Goal: Task Accomplishment & Management: Complete application form

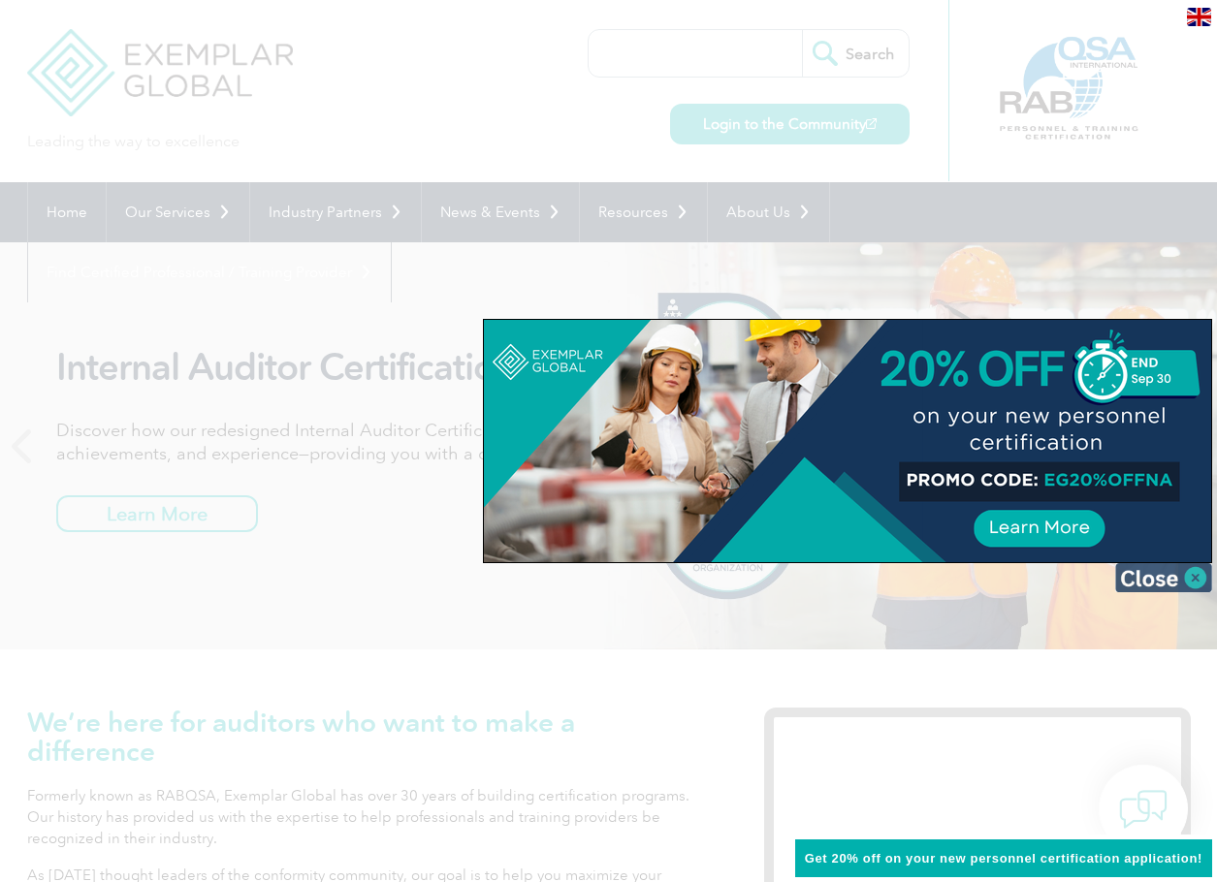
click at [1196, 570] on img at bounding box center [1163, 577] width 97 height 29
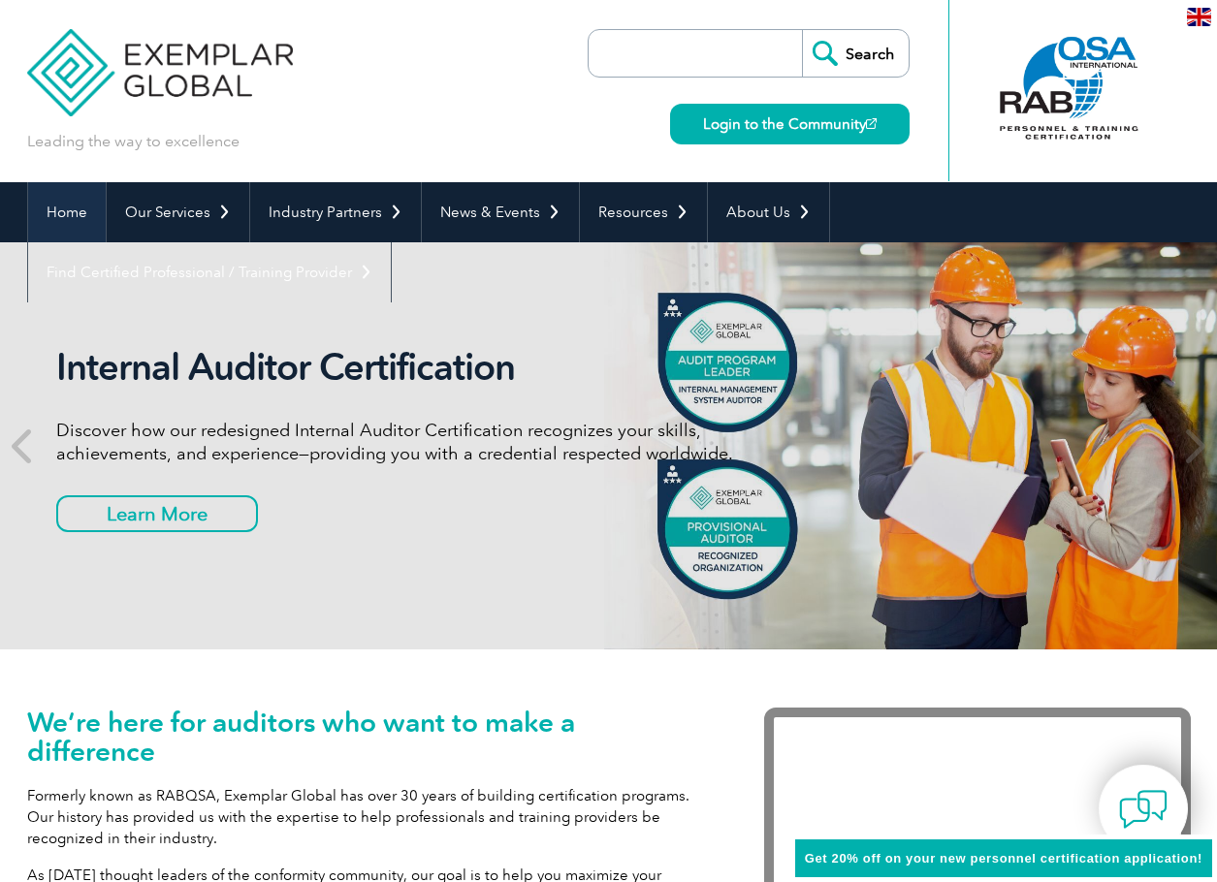
click at [73, 208] on link "Home" at bounding box center [67, 212] width 78 height 60
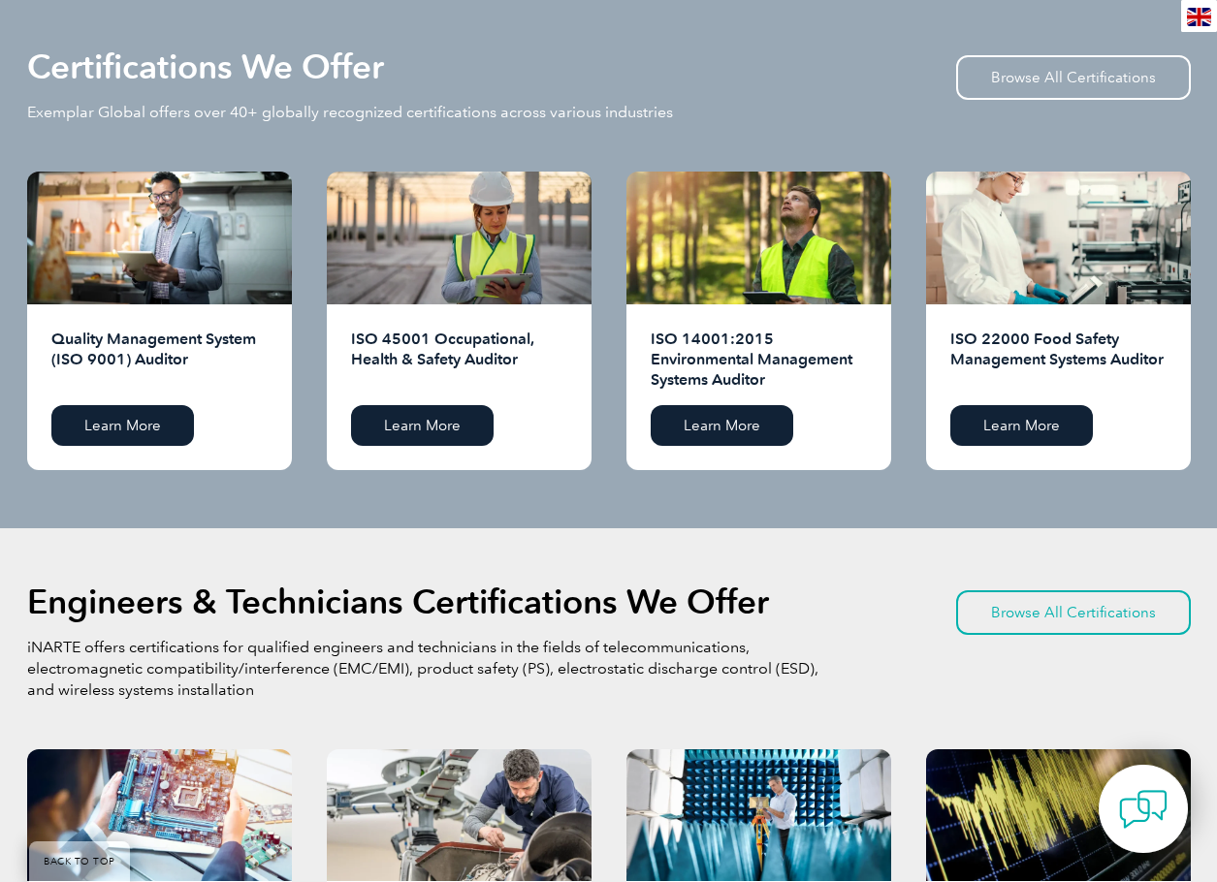
scroll to position [1939, 0]
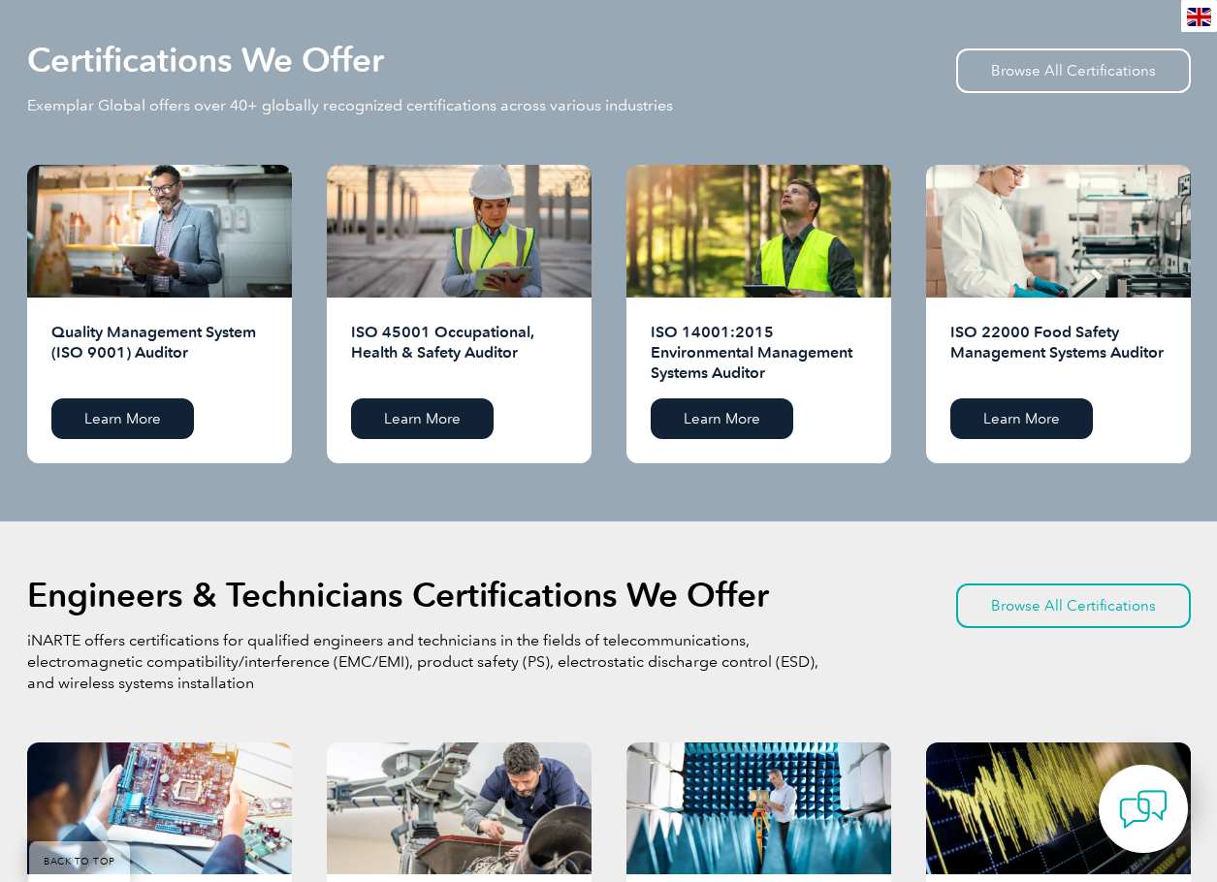
click at [1068, 335] on h2 "ISO 22000 Food Safety Management Systems Auditor" at bounding box center [1058, 353] width 216 height 62
click at [1036, 429] on link "Learn More" at bounding box center [1021, 419] width 143 height 41
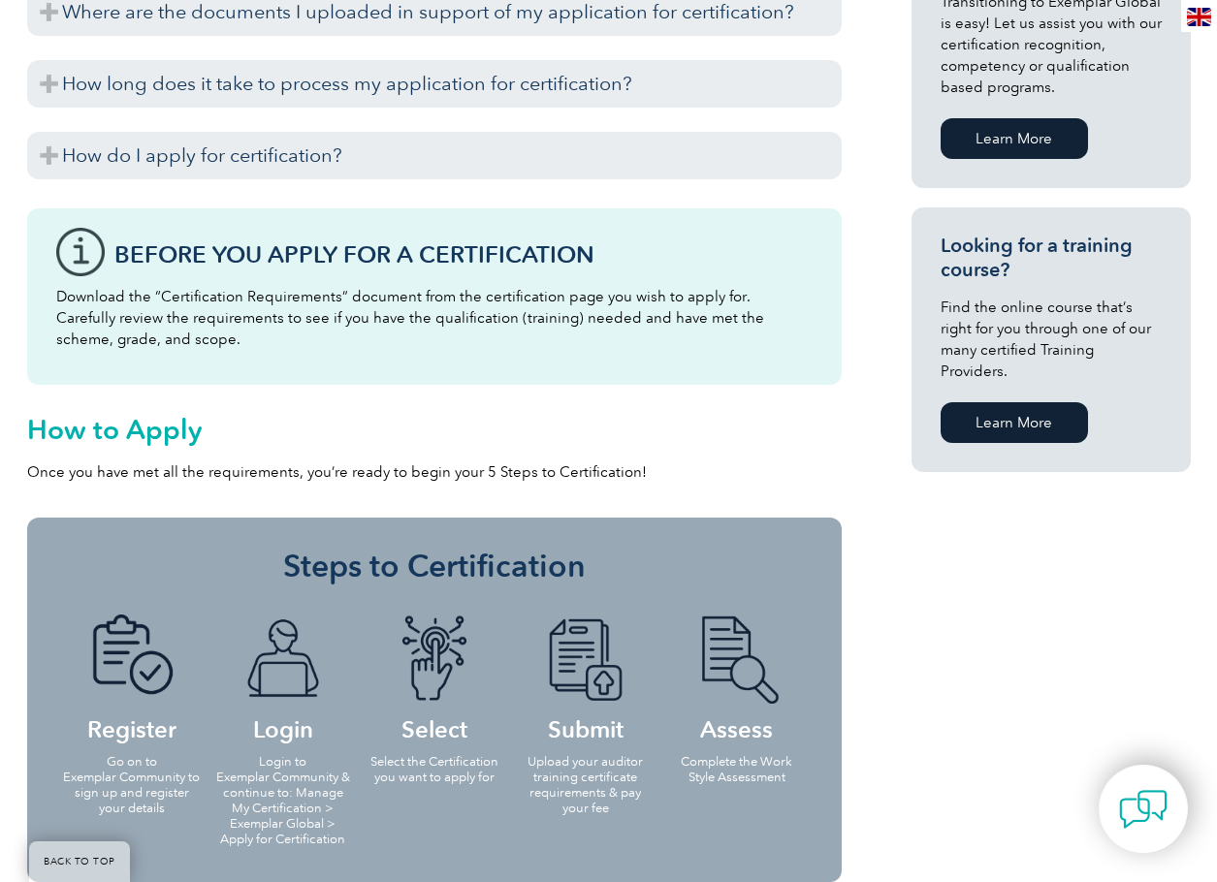
scroll to position [1260, 0]
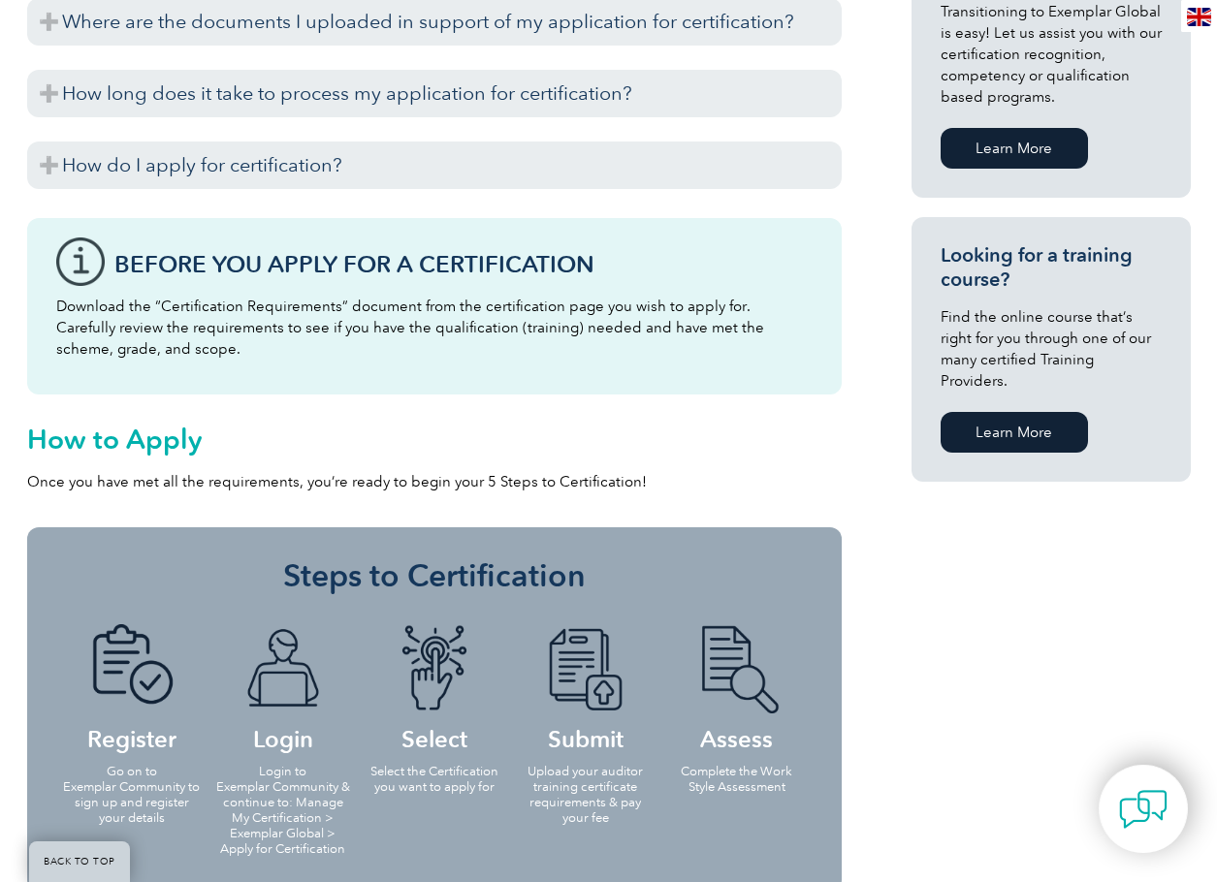
click at [145, 450] on h2 "How to Apply" at bounding box center [434, 439] width 814 height 31
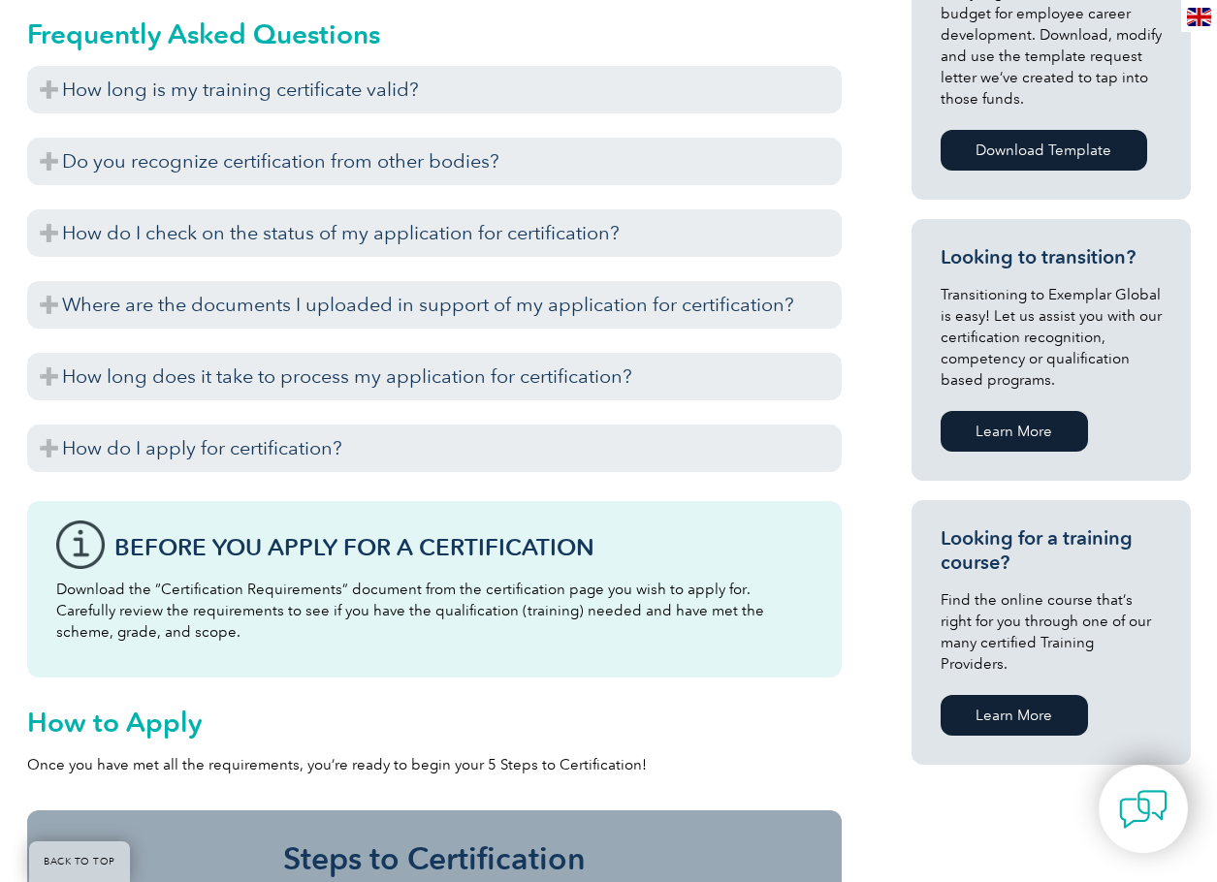
scroll to position [970, 0]
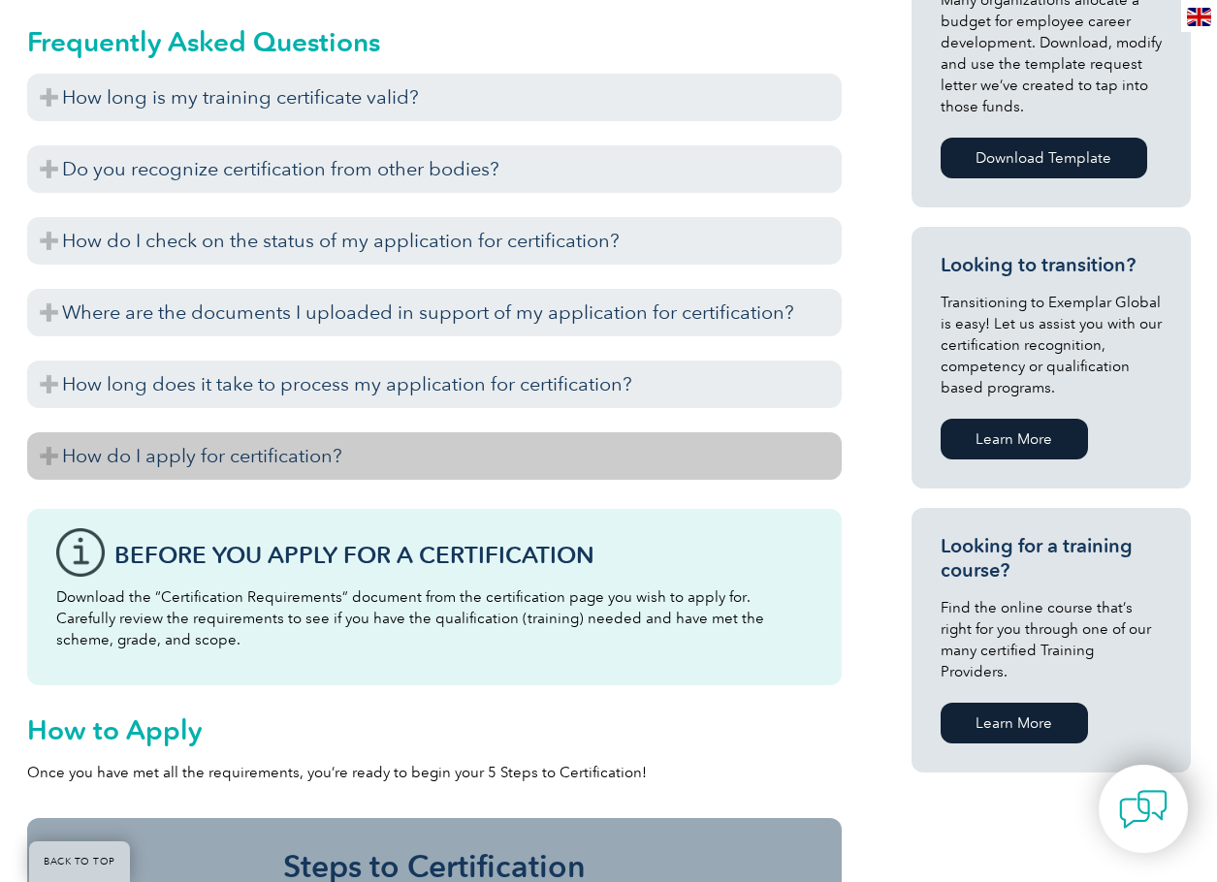
click at [251, 455] on h3 "How do I apply for certification?" at bounding box center [434, 456] width 814 height 48
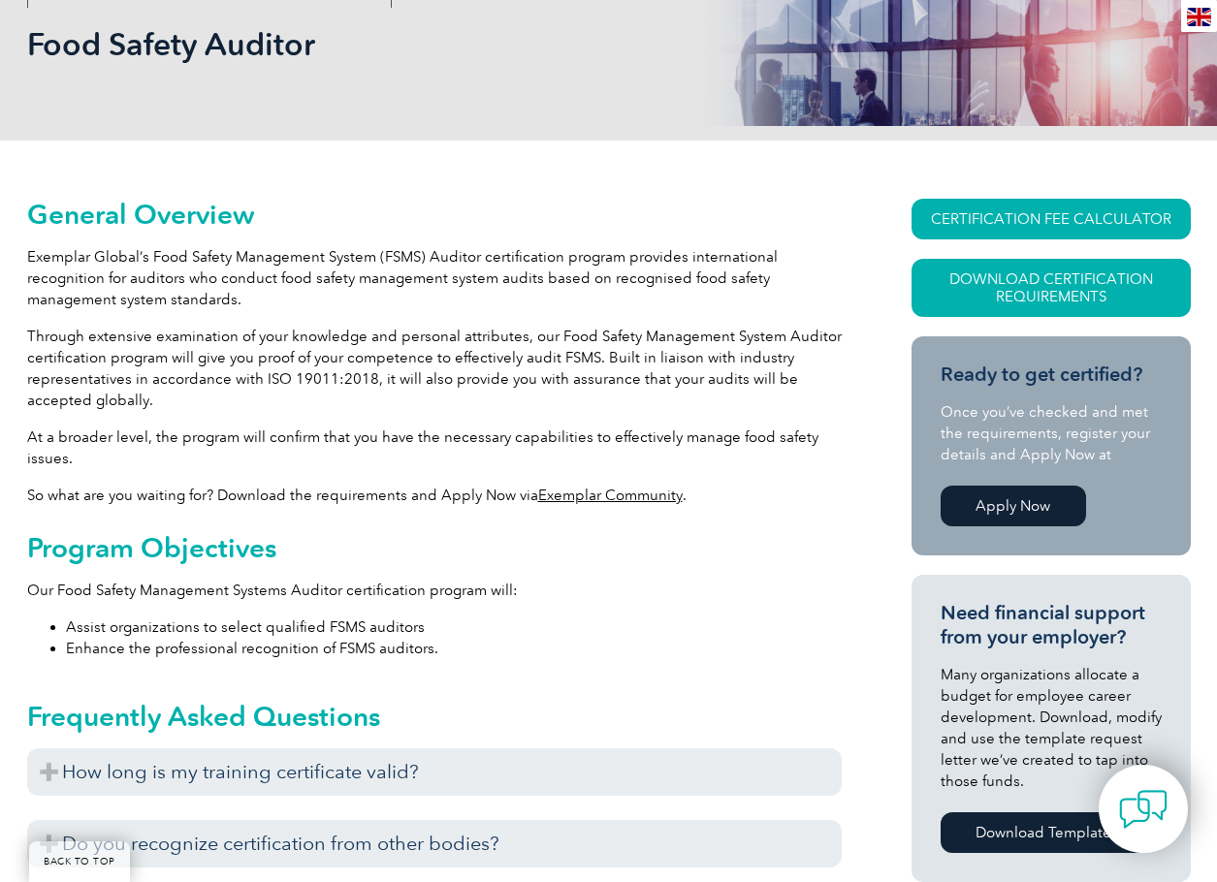
scroll to position [291, 0]
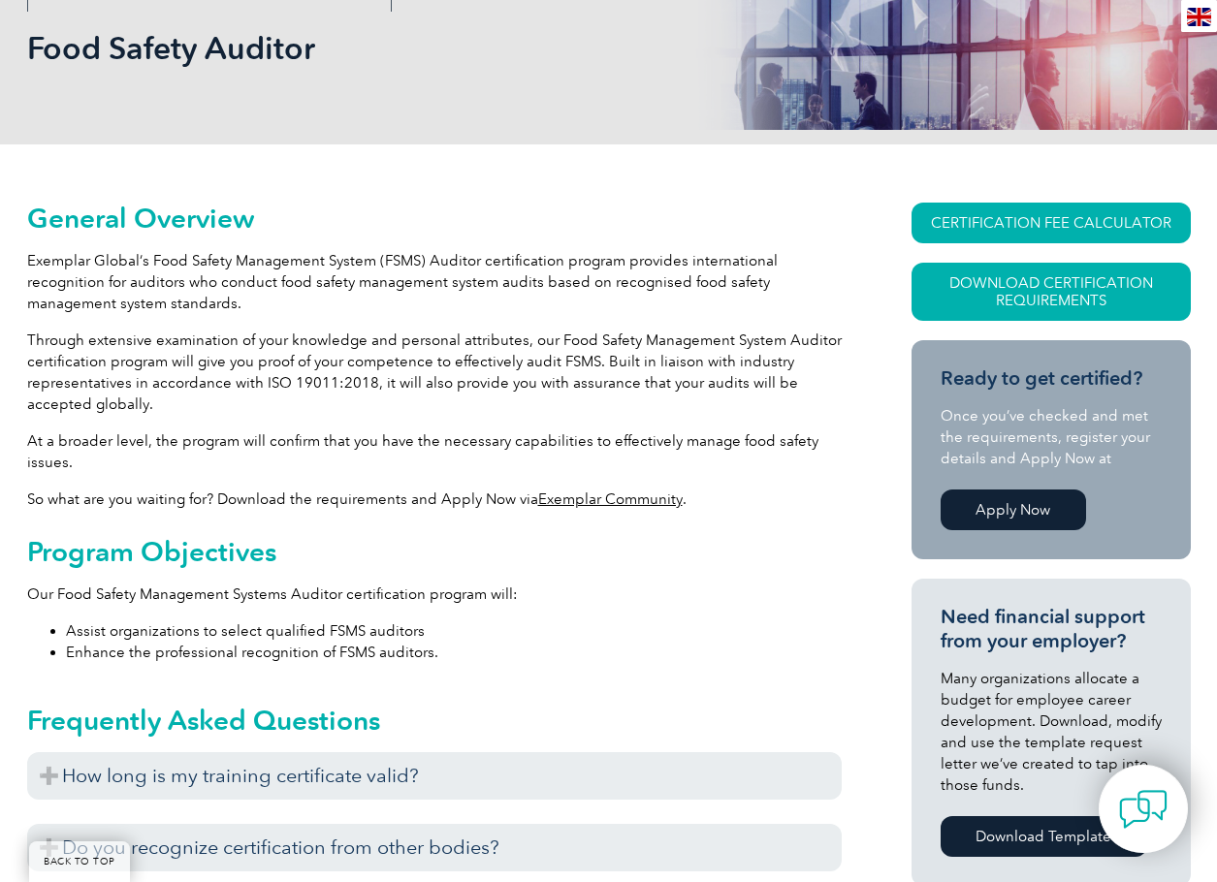
click at [1010, 504] on link "Apply Now" at bounding box center [1013, 510] width 145 height 41
